Goal: Task Accomplishment & Management: Use online tool/utility

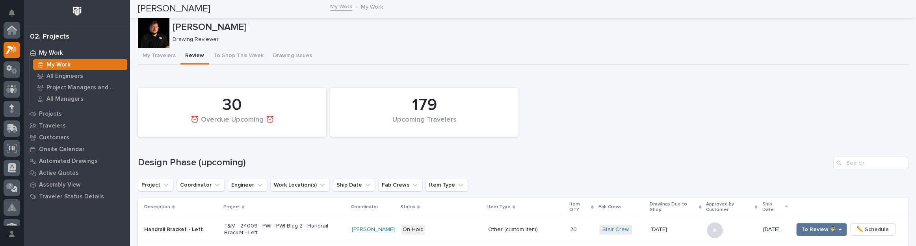
scroll to position [20, 0]
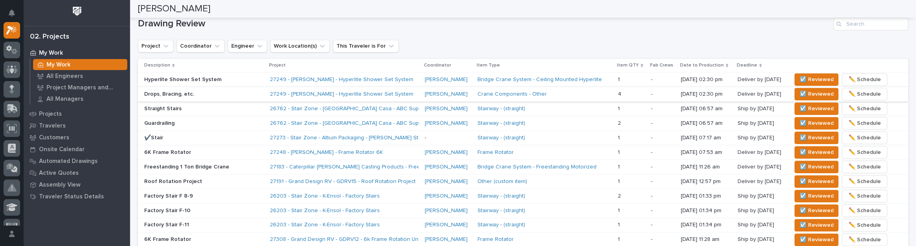
drag, startPoint x: 112, startPoint y: 244, endPoint x: 441, endPoint y: 33, distance: 390.8
click at [441, 32] on div "Drawing Review Project Coordinator Engineer Work Location(s) This Traveler is F…" at bounding box center [523, 180] width 770 height 324
click at [391, 78] on div "27249 - [PERSON_NAME] - Hyperlite Shower Set System" at bounding box center [339, 79] width 138 height 7
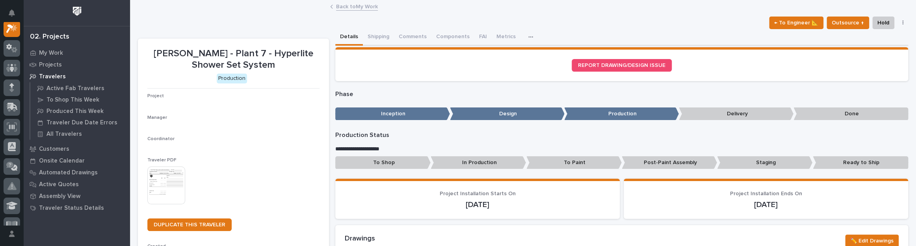
scroll to position [20, 0]
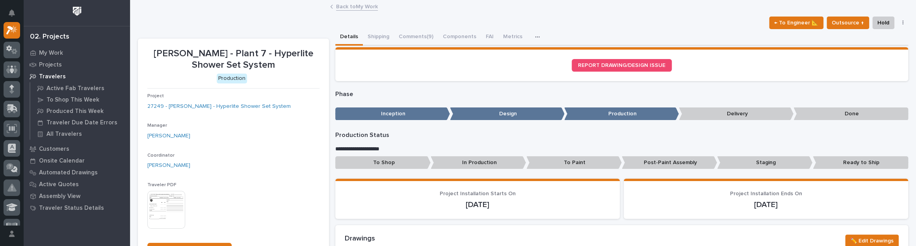
click at [403, 27] on div "← To Engineer 📐 Outsource ↑ Hold Cancel Change Traveler Type Regenerate PDF Gen…" at bounding box center [523, 23] width 770 height 13
click at [406, 35] on button "Comments (9)" at bounding box center [416, 37] width 44 height 17
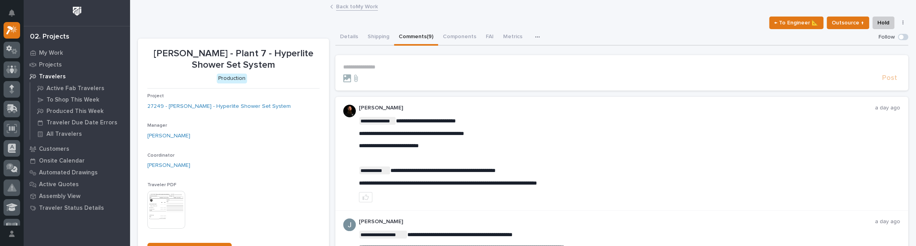
click at [378, 66] on p "**********" at bounding box center [621, 67] width 557 height 7
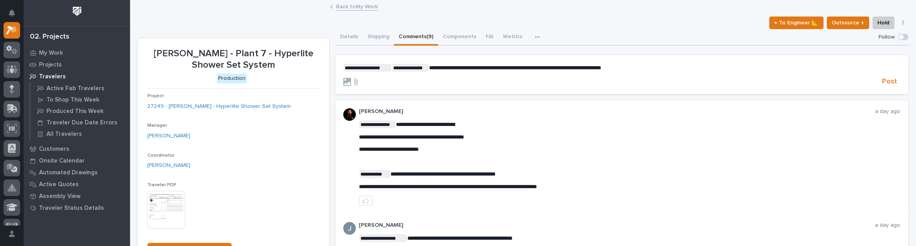
click at [648, 66] on p "**********" at bounding box center [621, 68] width 557 height 8
click at [520, 69] on span "**********" at bounding box center [515, 68] width 172 height 6
click at [520, 67] on span "**********" at bounding box center [515, 68] width 172 height 6
click at [882, 80] on span "Post" at bounding box center [889, 81] width 15 height 9
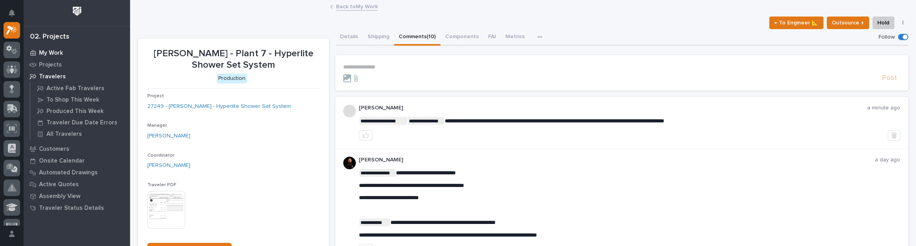
click at [60, 49] on div "My Work" at bounding box center [77, 52] width 102 height 11
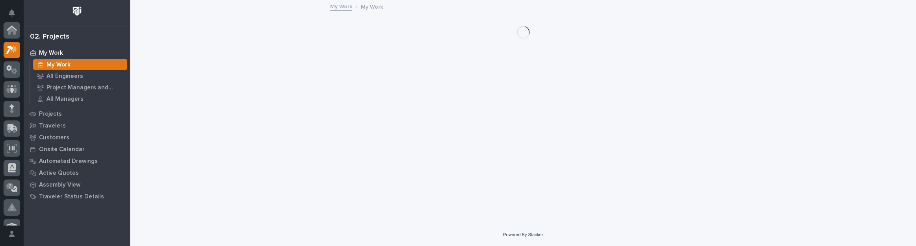
scroll to position [20, 0]
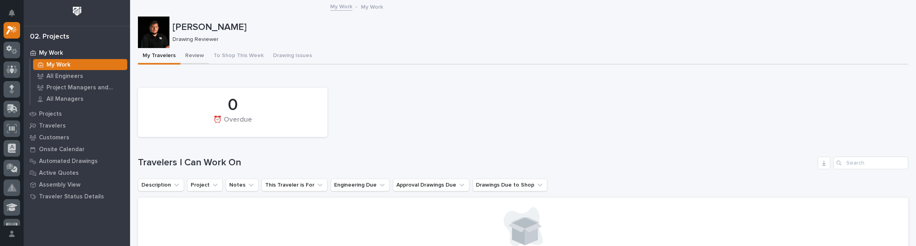
click at [188, 54] on button "Review" at bounding box center [195, 56] width 28 height 17
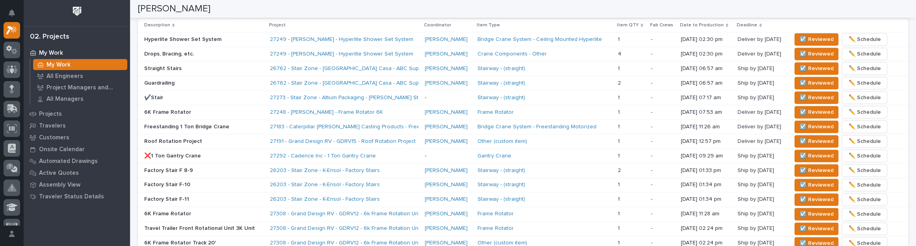
scroll to position [537, 0]
click at [817, 48] on span "☑️ Reviewed" at bounding box center [817, 52] width 34 height 9
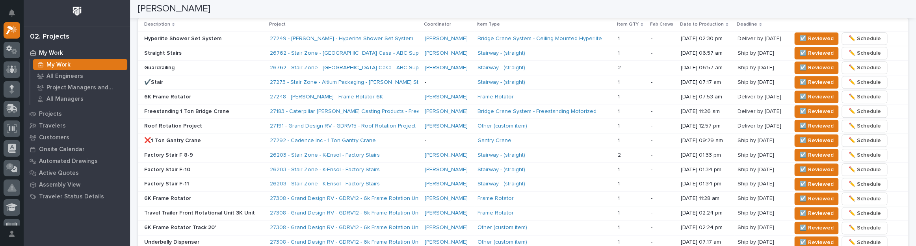
click at [244, 55] on p "Straight Stairs" at bounding box center [203, 53] width 119 height 7
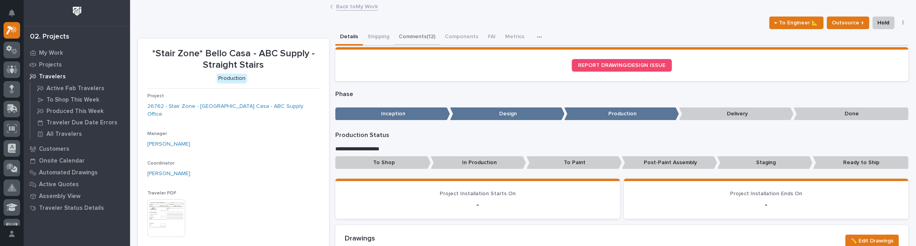
click at [417, 33] on button "Comments (12)" at bounding box center [417, 37] width 46 height 17
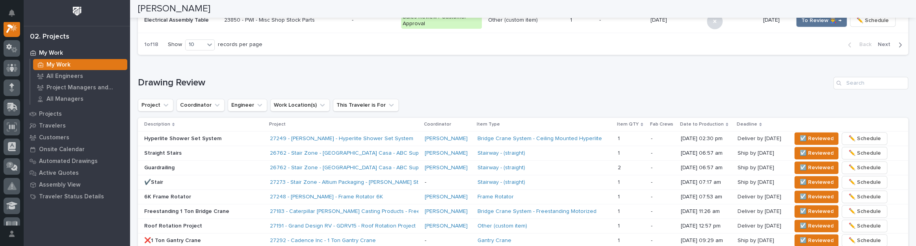
scroll to position [465, 0]
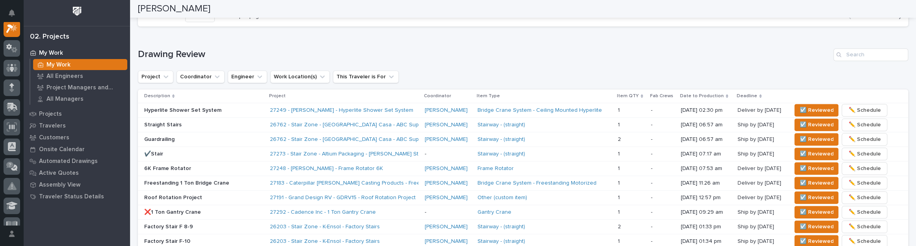
click at [212, 136] on p "Guardrailing" at bounding box center [203, 139] width 119 height 7
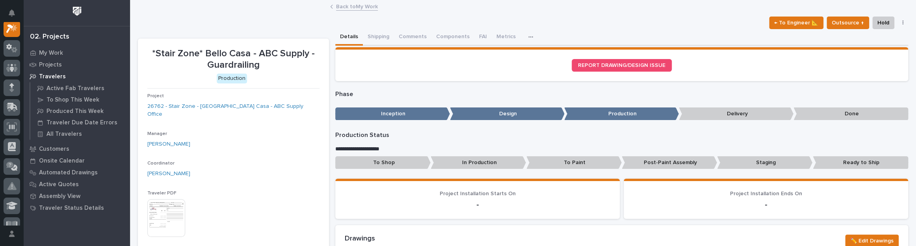
scroll to position [20, 0]
click at [413, 33] on button "Comments (6)" at bounding box center [416, 37] width 44 height 17
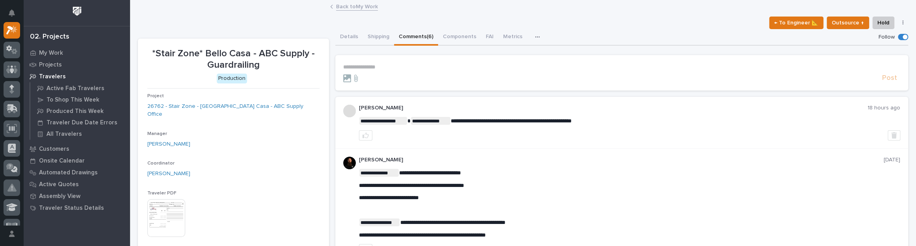
click at [355, 7] on link "Back to My Work" at bounding box center [357, 6] width 42 height 9
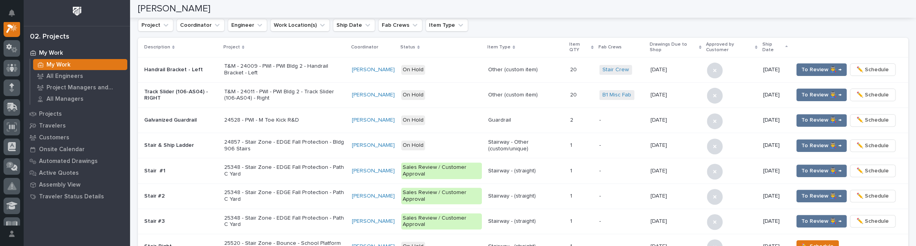
scroll to position [71, 0]
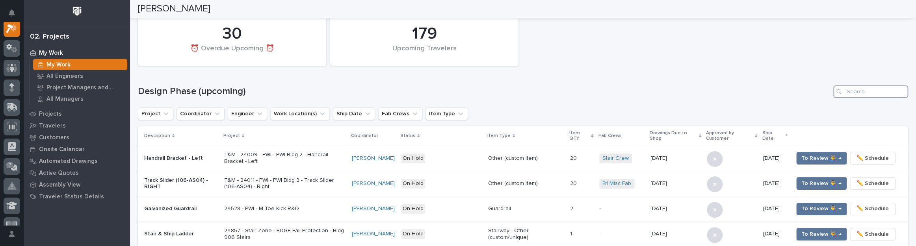
click at [877, 89] on input "Search" at bounding box center [871, 92] width 75 height 13
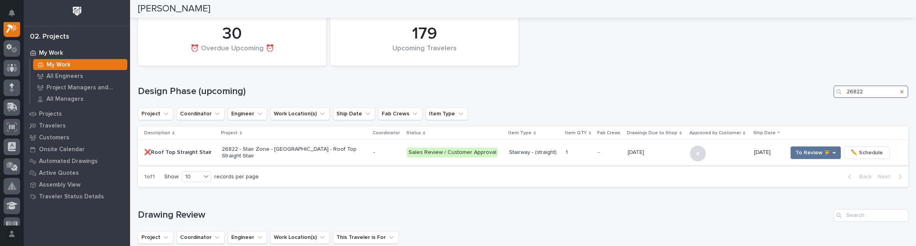
type input "26822"
click at [207, 150] on p "❌Roof Top Straight Stair" at bounding box center [179, 152] width 71 height 7
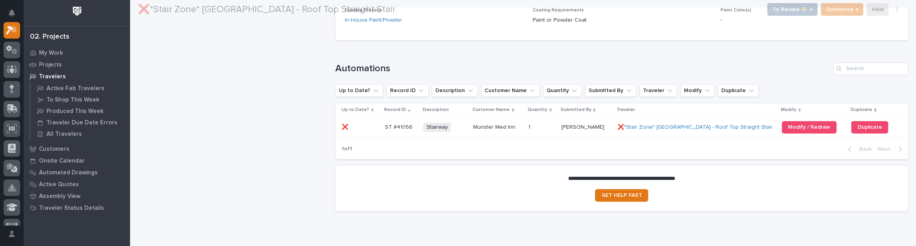
scroll to position [778, 0]
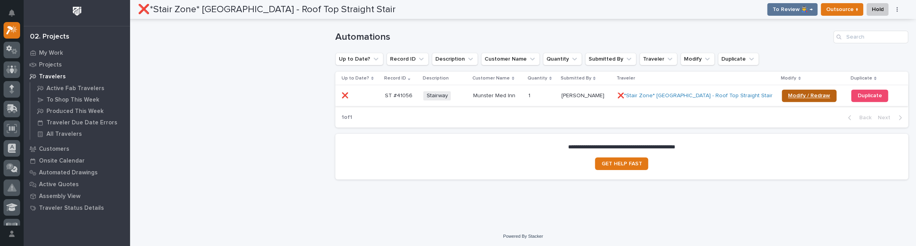
click at [816, 97] on span "Modify / Redraw" at bounding box center [809, 96] width 42 height 6
